Goal: Task Accomplishment & Management: Complete application form

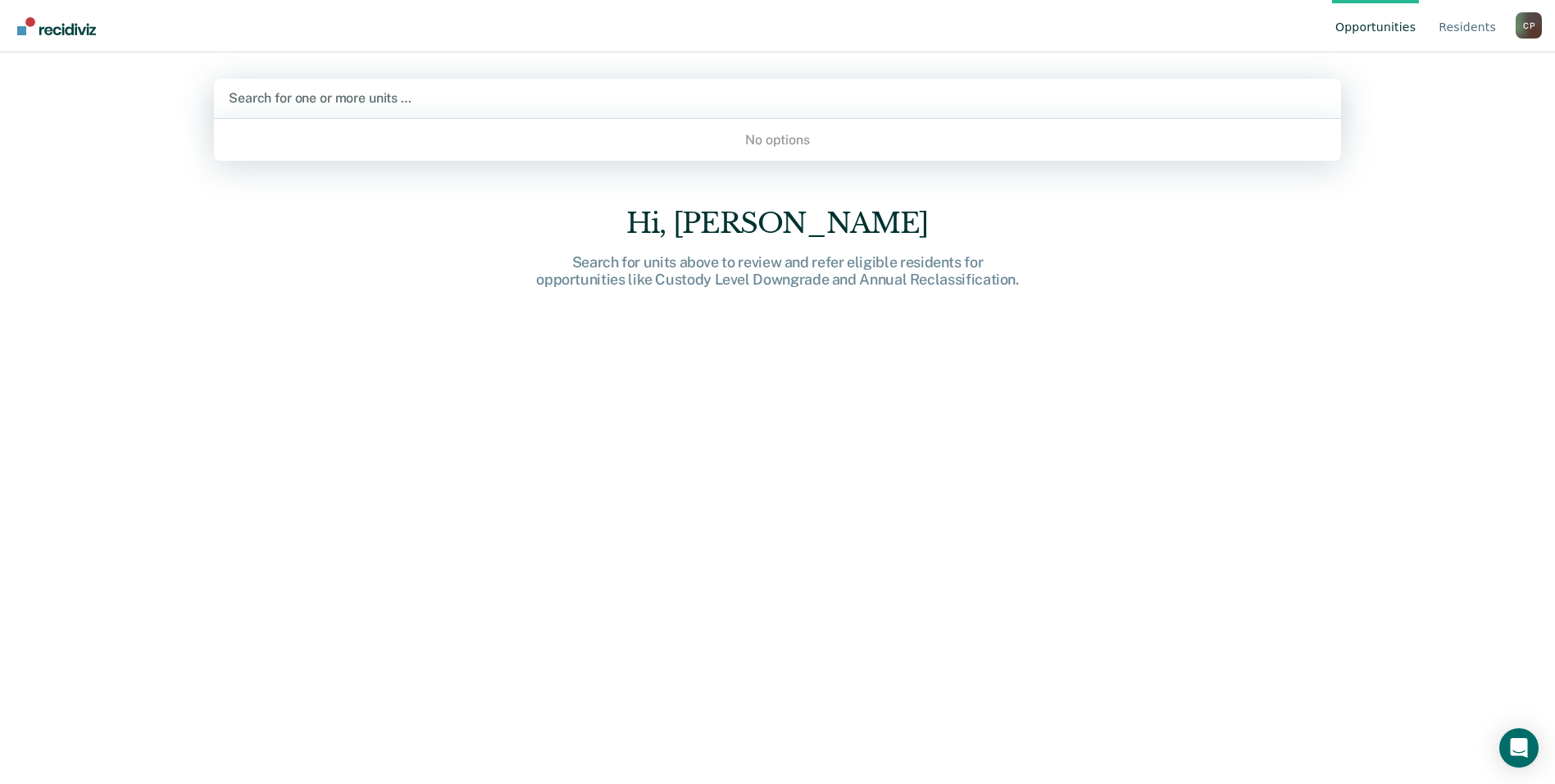
click at [672, 101] on div at bounding box center [778, 98] width 1098 height 19
type input "2a"
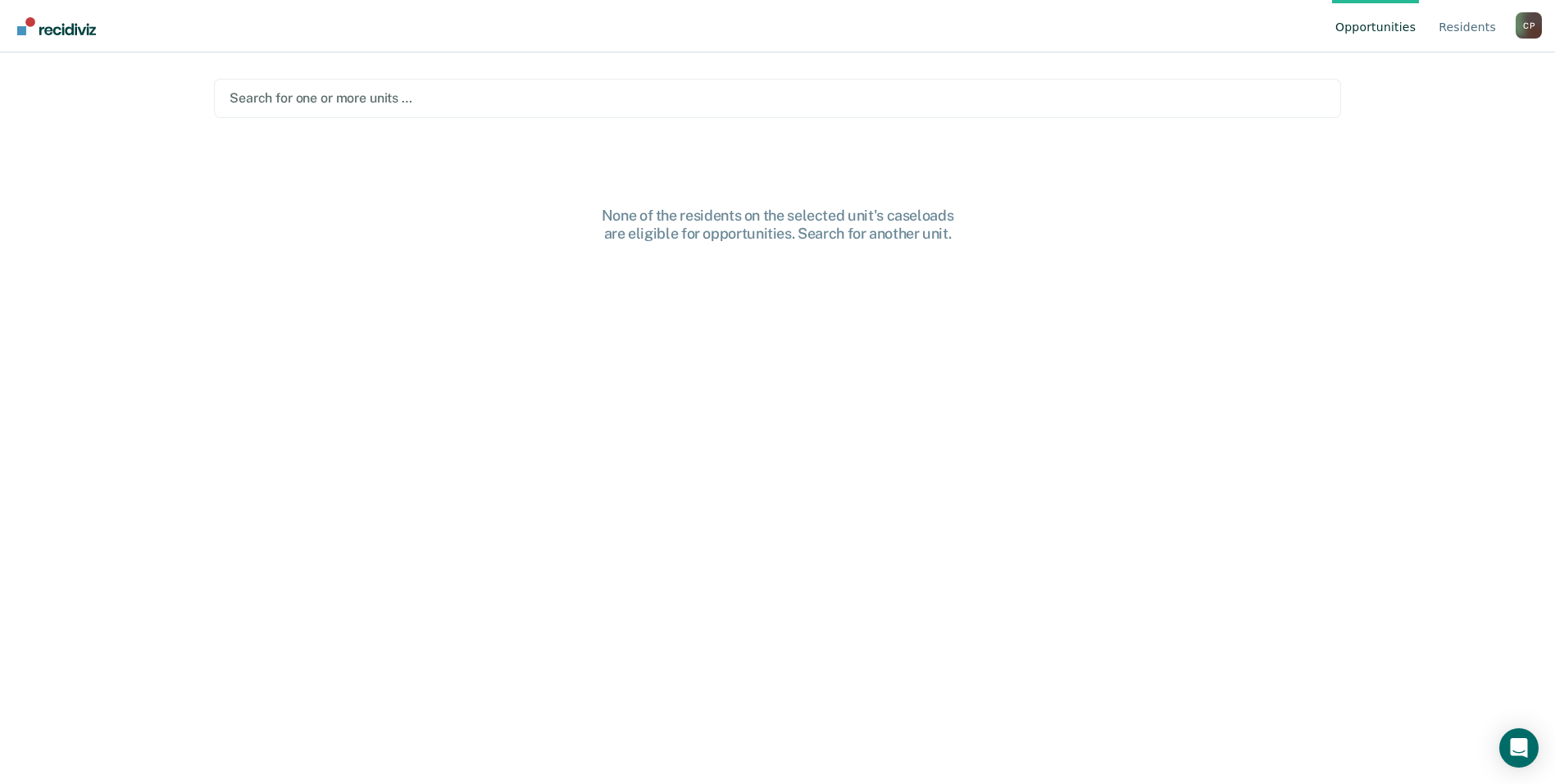
click at [507, 244] on div "None of the residents on the selected unit's caseloads are eligible for opportu…" at bounding box center [778, 507] width 1128 height 600
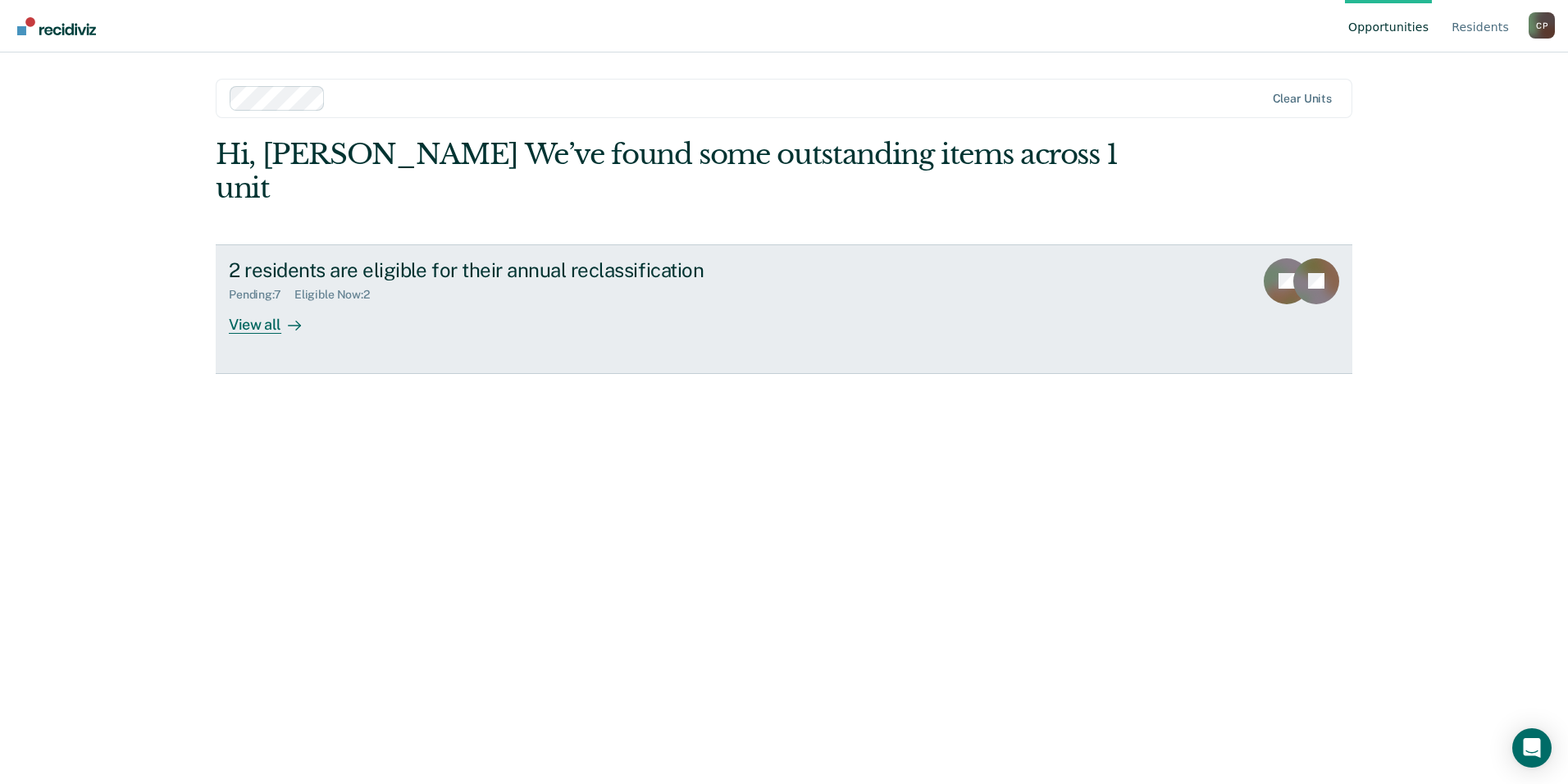
click at [281, 315] on div at bounding box center [291, 324] width 19 height 19
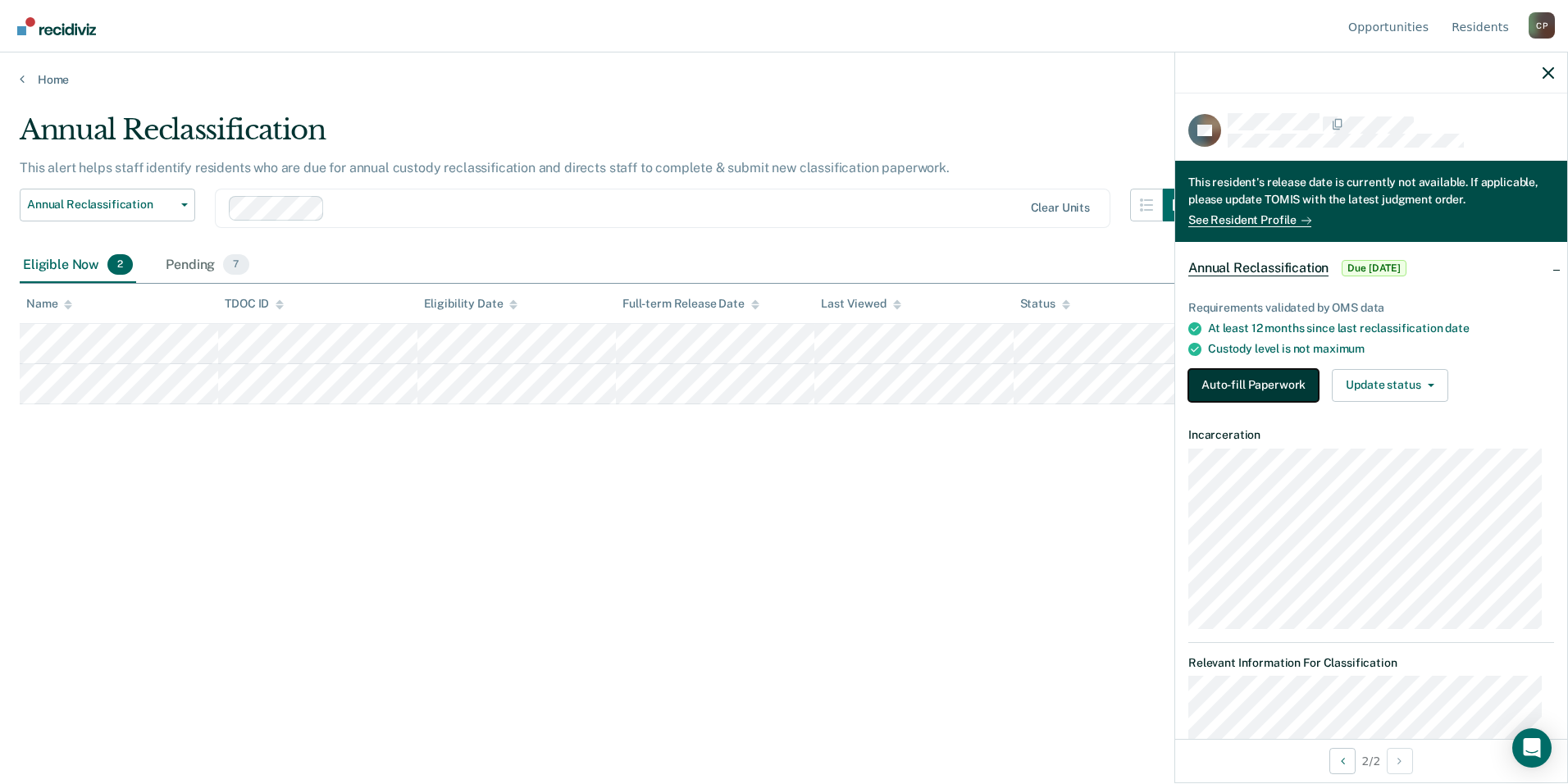
click at [1270, 382] on button "Auto-fill Paperwork" at bounding box center [1253, 385] width 130 height 33
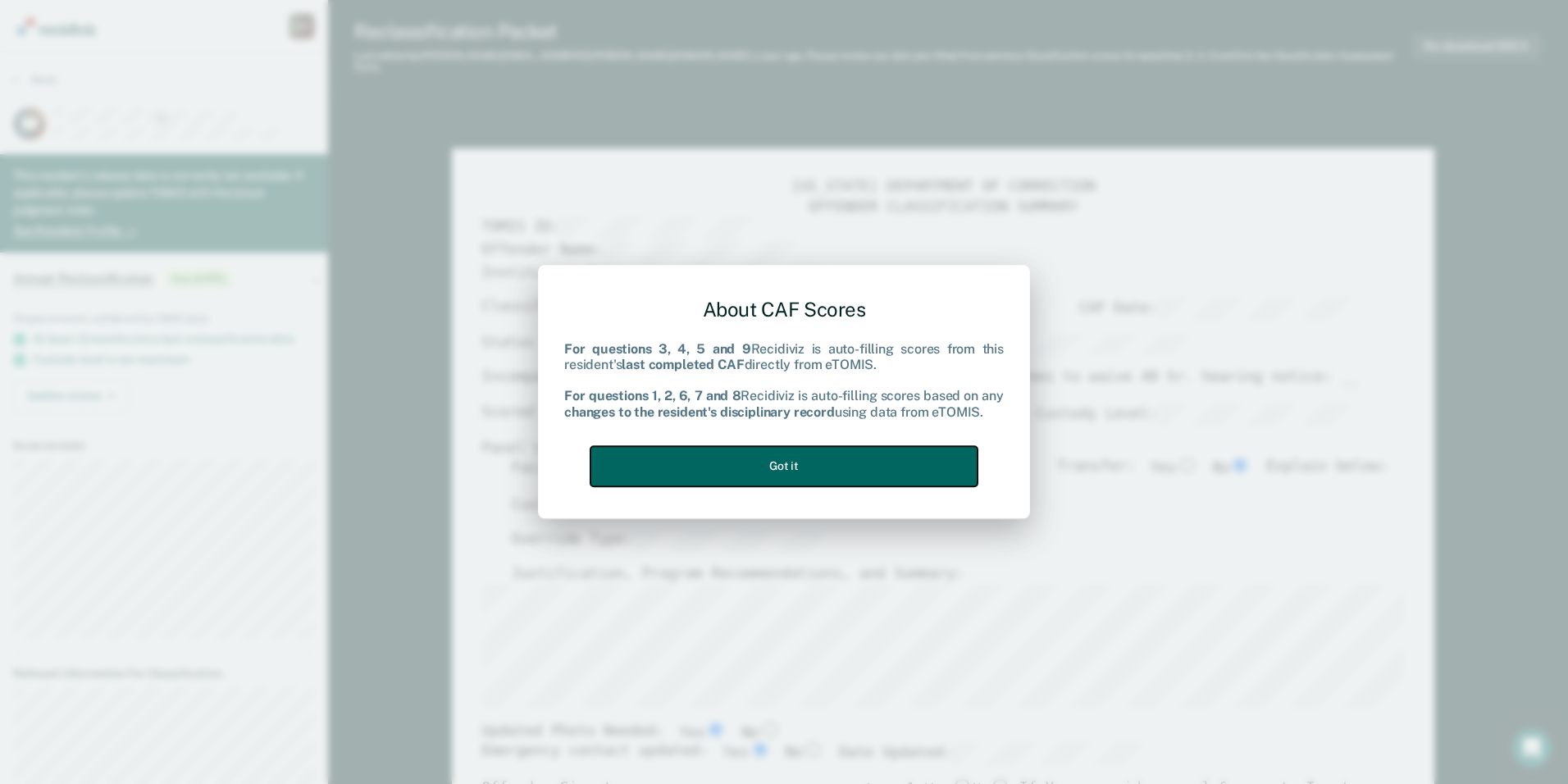
click at [693, 478] on button "Got it" at bounding box center [784, 466] width 387 height 40
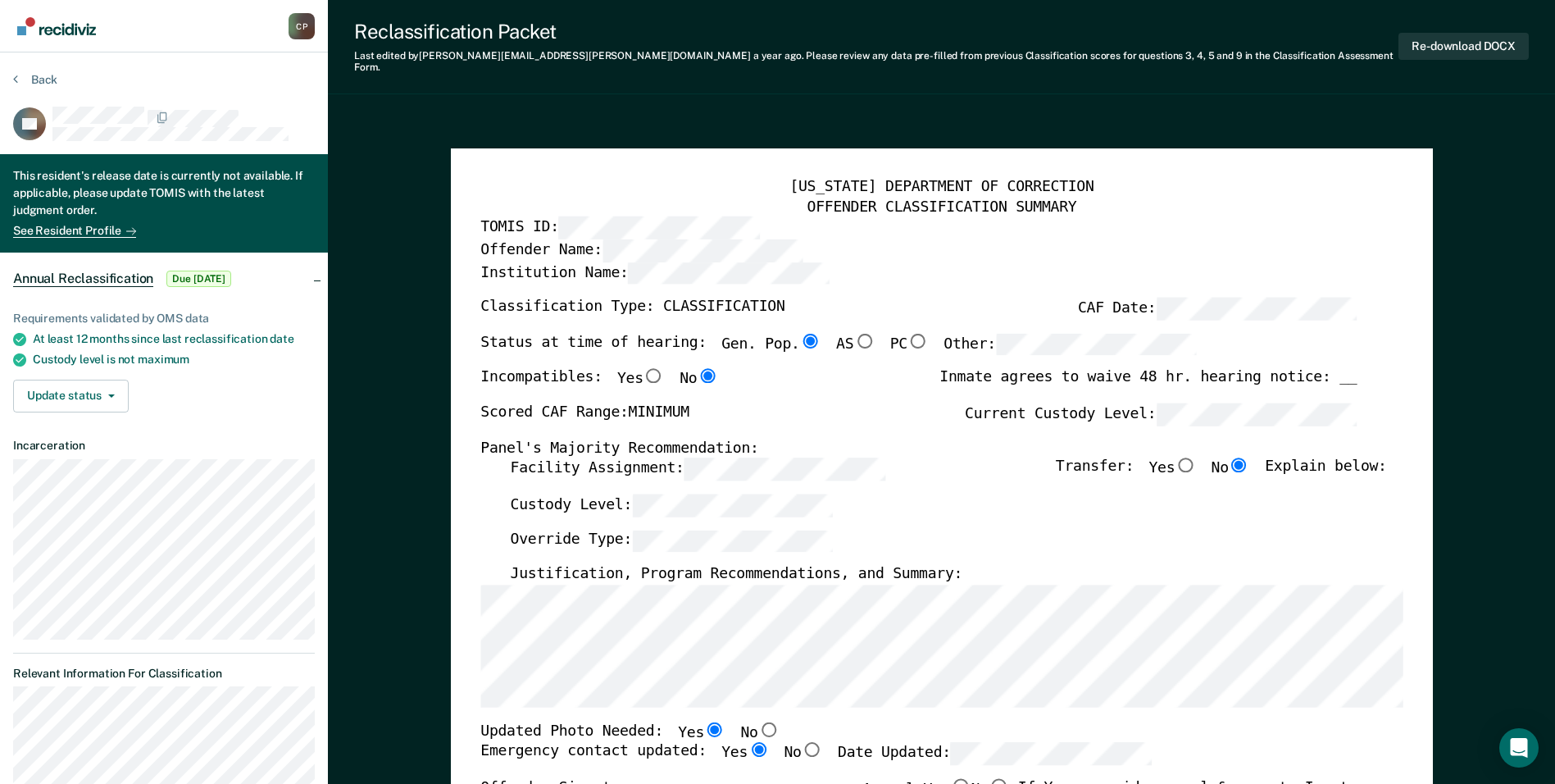
scroll to position [246, 0]
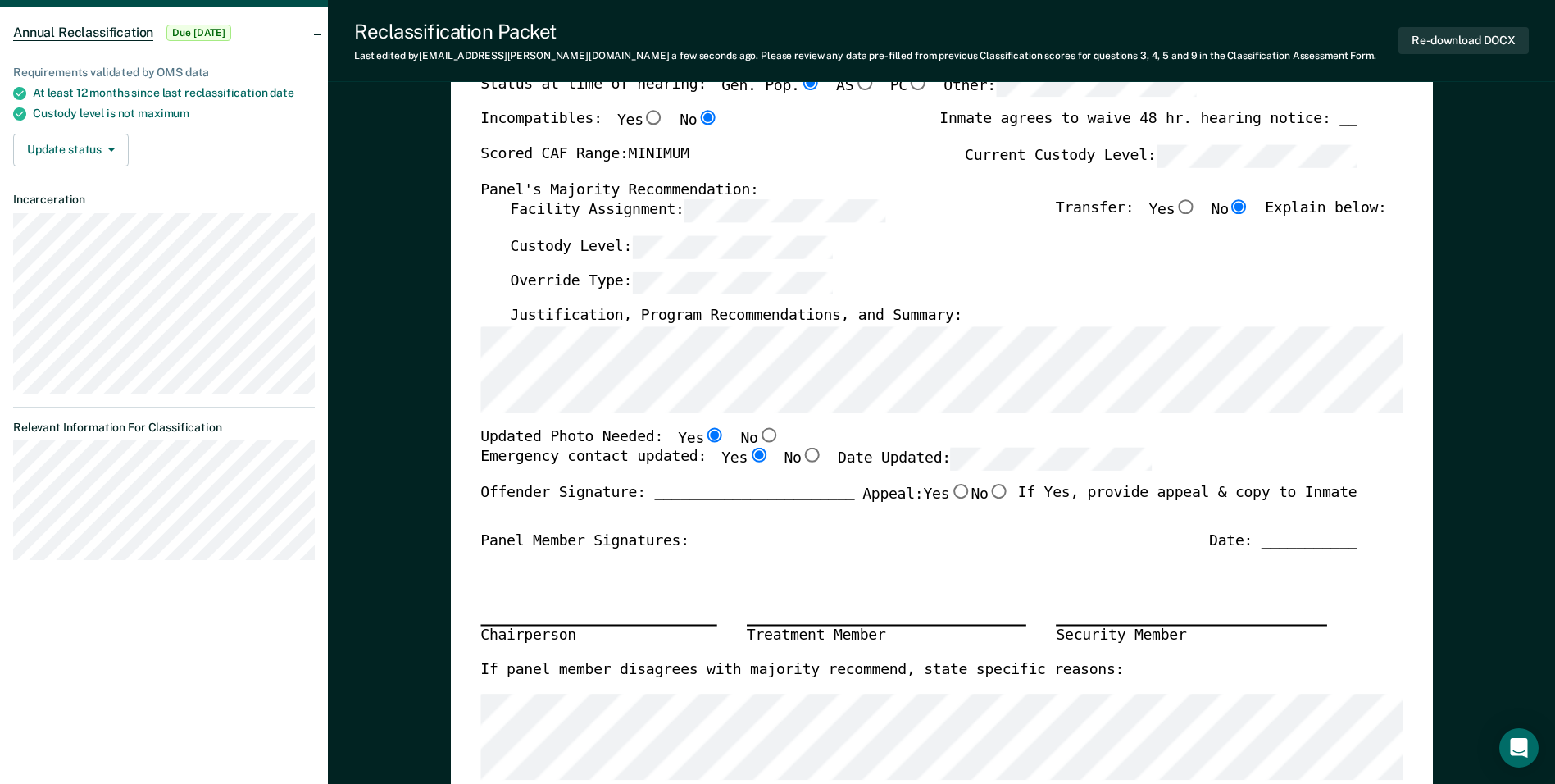
click at [1407, 357] on div "TENNESSEE DEPARTMENT OF CORRECTION OFFENDER CLASSIFICATION SUMMARY TOMIS ID: Of…" at bounding box center [942, 530] width 982 height 1279
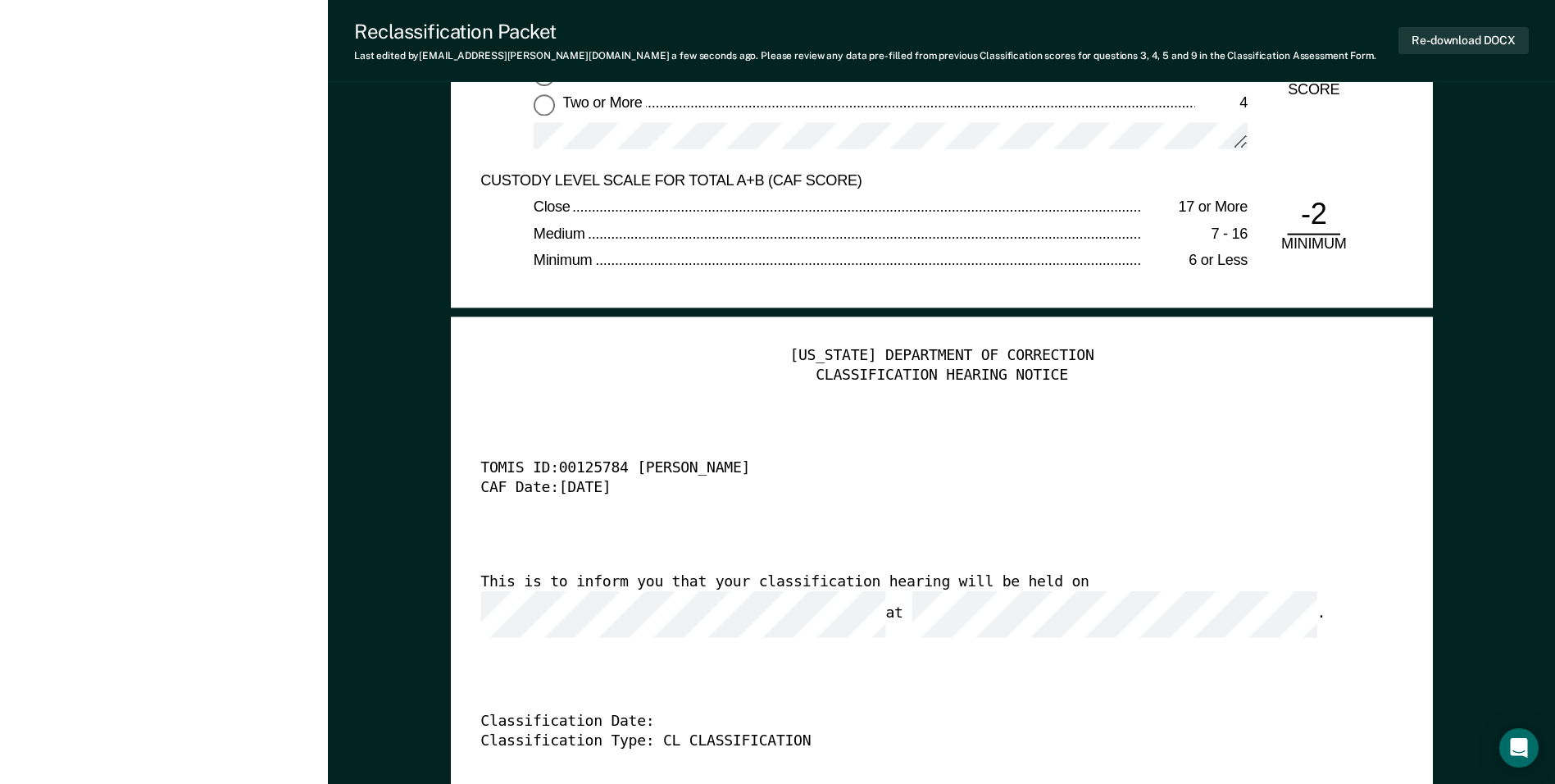
scroll to position [3934, 0]
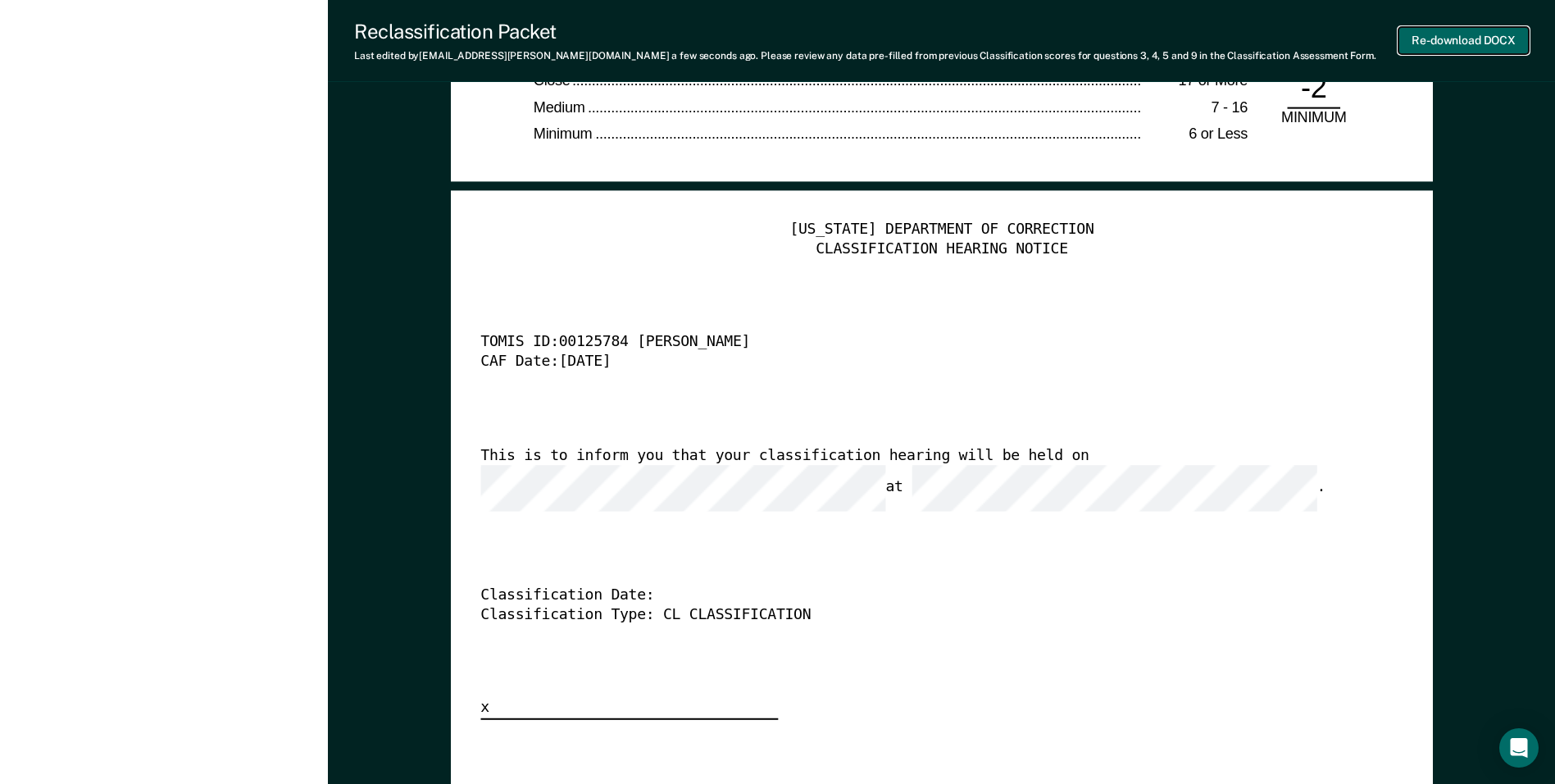
click at [1466, 38] on button "Re-download DOCX" at bounding box center [1464, 40] width 130 height 27
type textarea "x"
